Goal: Task Accomplishment & Management: Use online tool/utility

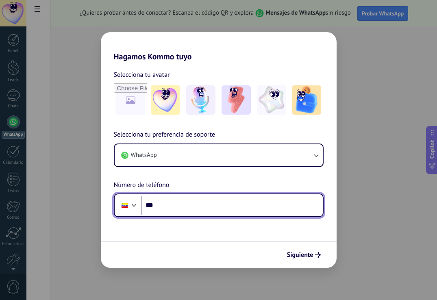
click at [178, 203] on input "***" at bounding box center [231, 205] width 181 height 19
type input "**********"
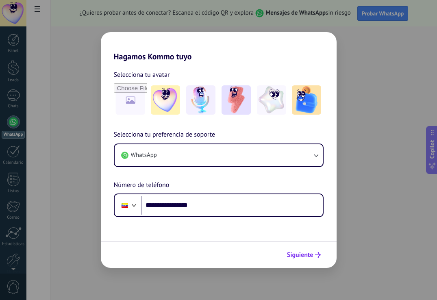
click at [300, 261] on button "Siguiente" at bounding box center [303, 255] width 41 height 14
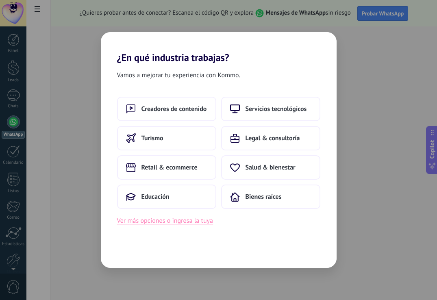
click at [194, 222] on button "Ver más opciones o ingresa la tuya" at bounding box center [165, 220] width 96 height 11
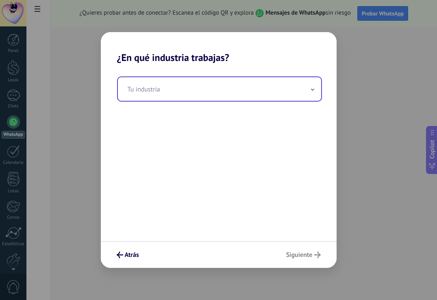
click at [176, 89] on input "text" at bounding box center [219, 89] width 203 height 24
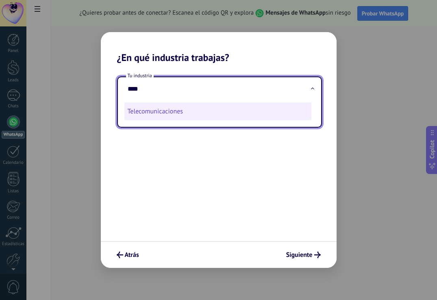
click at [222, 112] on li "Telecomunicaciones" at bounding box center [217, 111] width 187 height 18
type input "**********"
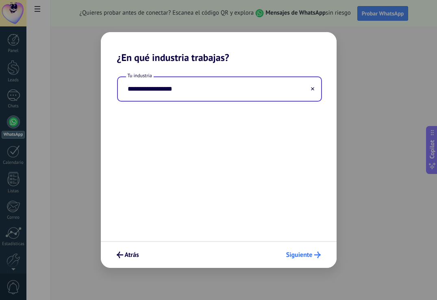
click at [287, 247] on div "Atrás Siguiente" at bounding box center [219, 254] width 236 height 27
click at [294, 263] on div "Atrás Siguiente" at bounding box center [219, 254] width 236 height 27
click at [300, 249] on button "Siguiente" at bounding box center [304, 255] width 42 height 14
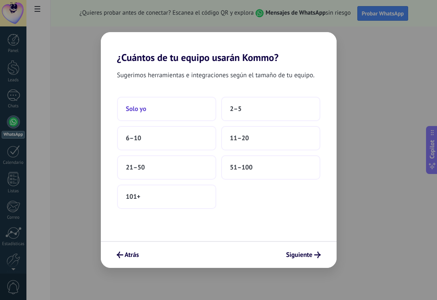
click at [194, 111] on button "Solo yo" at bounding box center [166, 109] width 99 height 24
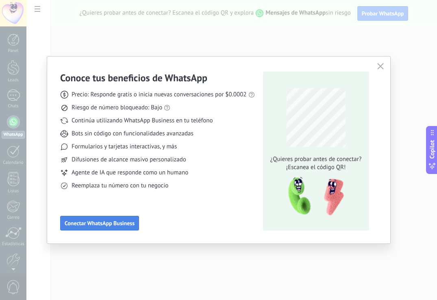
click at [109, 224] on span "Conectar WhatsApp Business" at bounding box center [100, 223] width 70 height 6
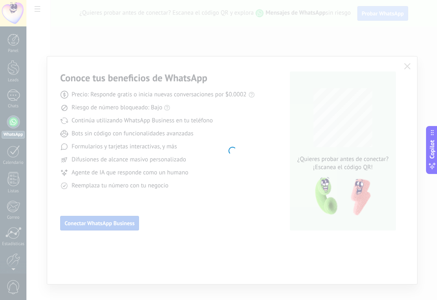
click at [108, 224] on div at bounding box center [231, 150] width 411 height 300
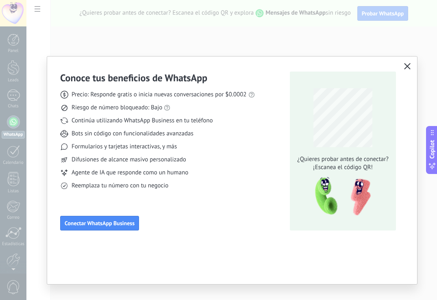
click at [406, 67] on icon "button" at bounding box center [407, 66] width 7 height 7
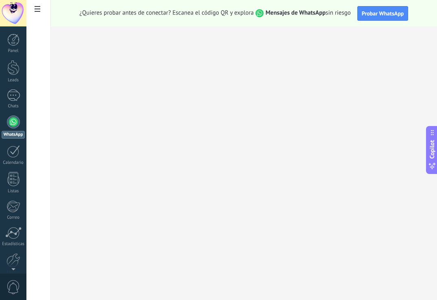
scroll to position [38, 0]
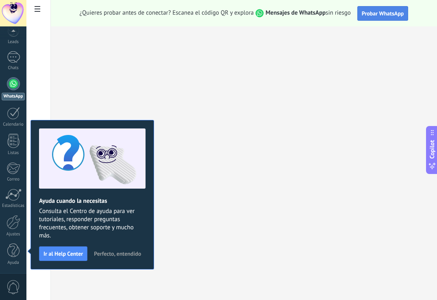
click at [396, 19] on button "Probar WhatsApp" at bounding box center [382, 13] width 51 height 15
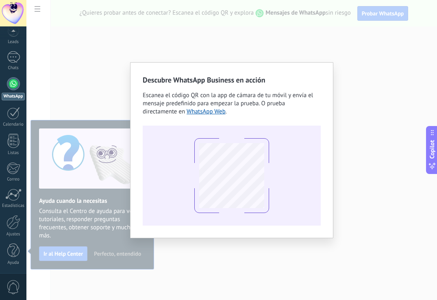
click at [357, 46] on div "Descubre WhatsApp Business en acción Escanea el código QR con la app [PERSON_NA…" at bounding box center [231, 150] width 411 height 300
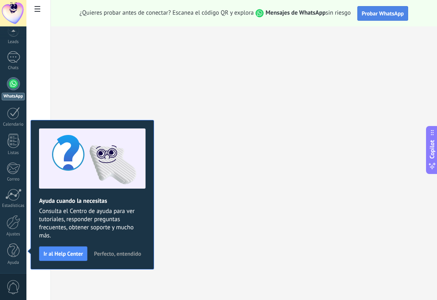
click at [391, 14] on span "Probar WhatsApp" at bounding box center [383, 13] width 42 height 7
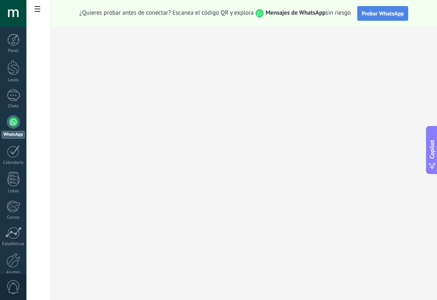
click at [383, 15] on span "Probar WhatsApp" at bounding box center [383, 13] width 42 height 7
click at [386, 15] on span "Probar WhatsApp" at bounding box center [383, 13] width 42 height 7
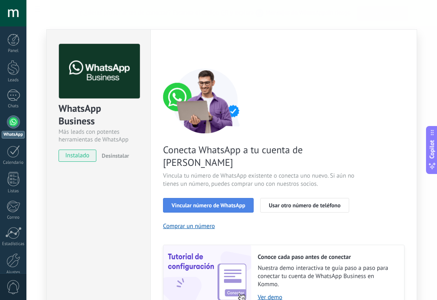
click at [209, 198] on button "Vincular número de WhatsApp" at bounding box center [208, 205] width 91 height 15
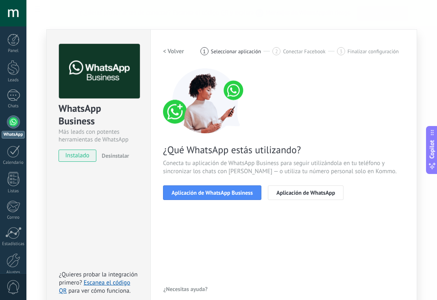
click at [209, 196] on button "Aplicación de WhatsApp Business" at bounding box center [212, 192] width 98 height 15
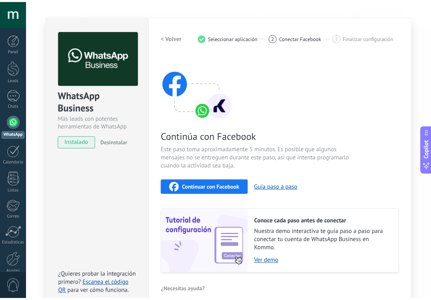
scroll to position [24, 0]
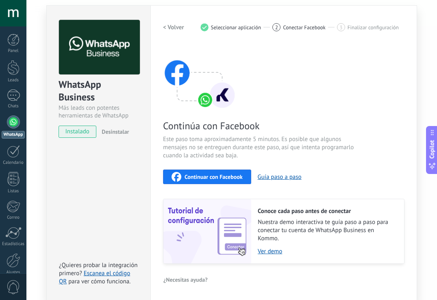
click at [207, 178] on span "Continuar con Facebook" at bounding box center [214, 177] width 58 height 6
click at [292, 25] on span "Conectar Facebook" at bounding box center [304, 27] width 43 height 6
click at [277, 28] on div "2" at bounding box center [276, 27] width 8 height 8
click at [380, 28] on span "Finalizar configuración" at bounding box center [373, 27] width 51 height 6
click at [292, 174] on button "Guía paso a paso" at bounding box center [280, 177] width 44 height 8
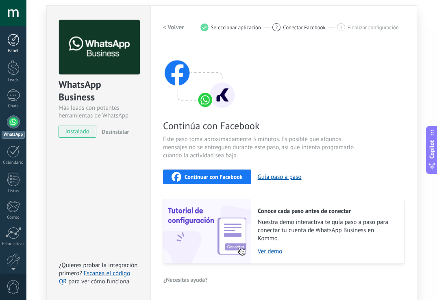
click at [17, 41] on div at bounding box center [13, 40] width 12 height 12
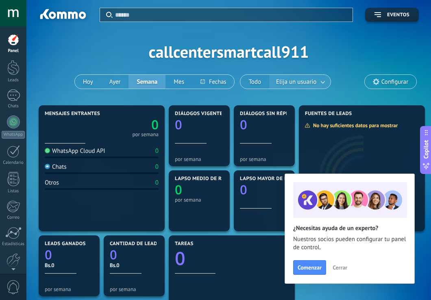
click at [279, 83] on span "Elija un usuario" at bounding box center [296, 81] width 44 height 11
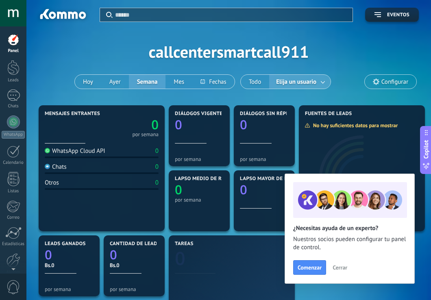
click at [309, 87] on span "Elija un usuario" at bounding box center [296, 81] width 44 height 11
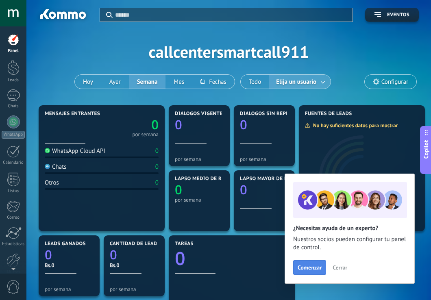
click at [319, 267] on span "Comenzar" at bounding box center [310, 268] width 24 height 6
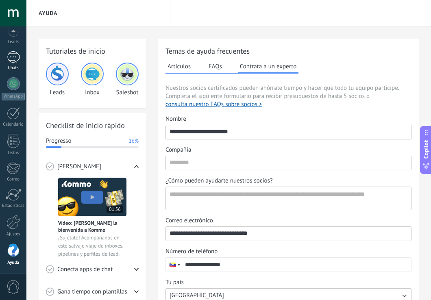
click at [25, 57] on link "Chats" at bounding box center [13, 61] width 26 height 20
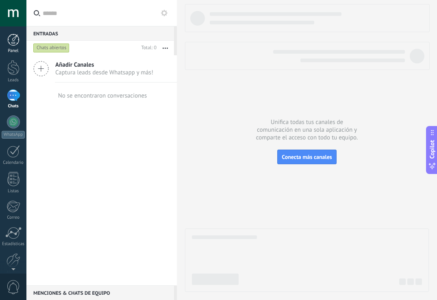
click at [19, 39] on div at bounding box center [13, 40] width 12 height 12
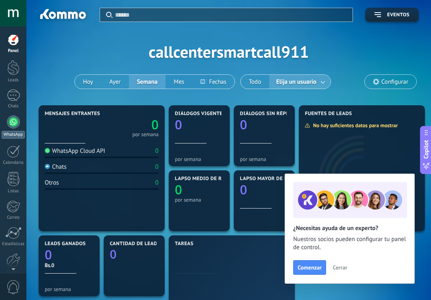
click at [13, 124] on div at bounding box center [13, 121] width 13 height 13
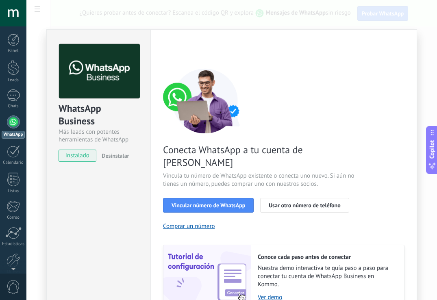
scroll to position [33, 0]
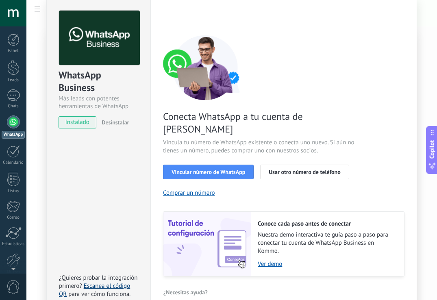
click at [120, 282] on link "Escanea el código QR" at bounding box center [94, 290] width 71 height 16
